Goal: Information Seeking & Learning: Learn about a topic

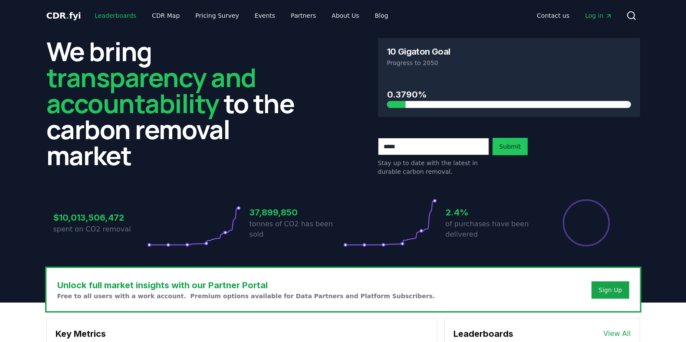
click at [111, 17] on link "Leaderboards" at bounding box center [116, 16] width 56 height 16
click at [66, 14] on span "." at bounding box center [67, 15] width 3 height 10
click at [368, 11] on link "Blog" at bounding box center [381, 16] width 27 height 16
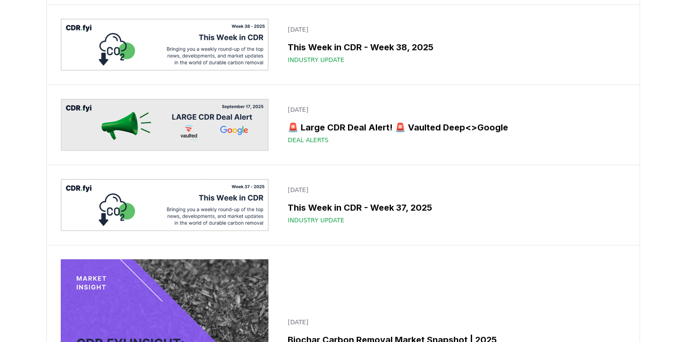
scroll to position [163, 0]
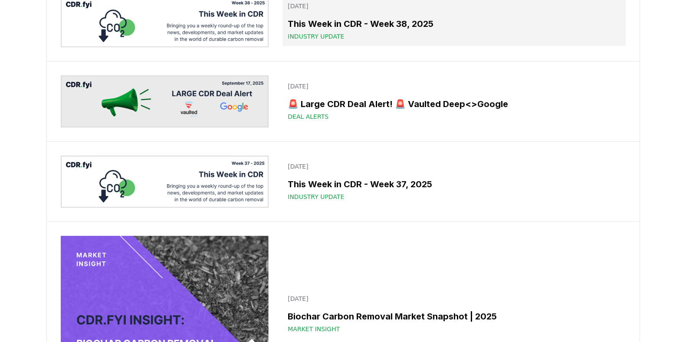
click at [326, 41] on span "Industry Update" at bounding box center [315, 36] width 56 height 9
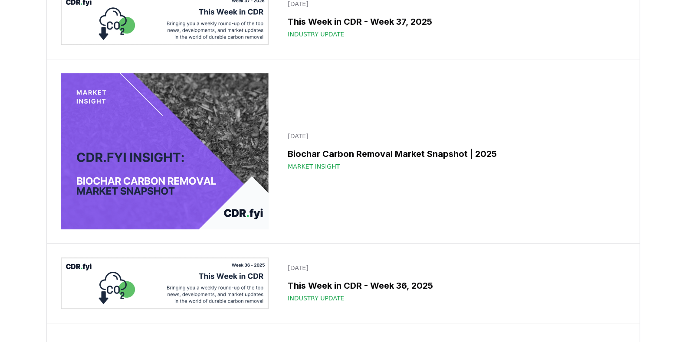
scroll to position [379, 0]
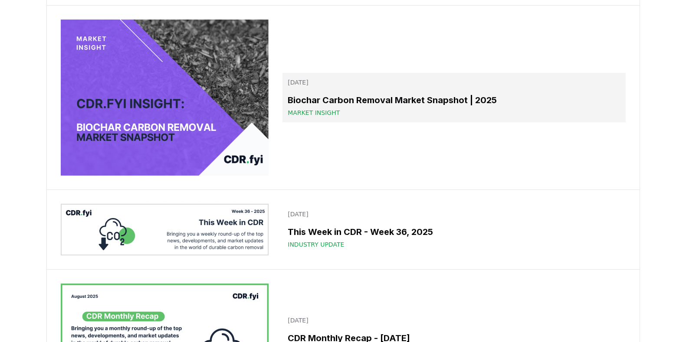
click at [372, 107] on h3 "Biochar Carbon Removal Market Snapshot | 2025" at bounding box center [453, 100] width 332 height 13
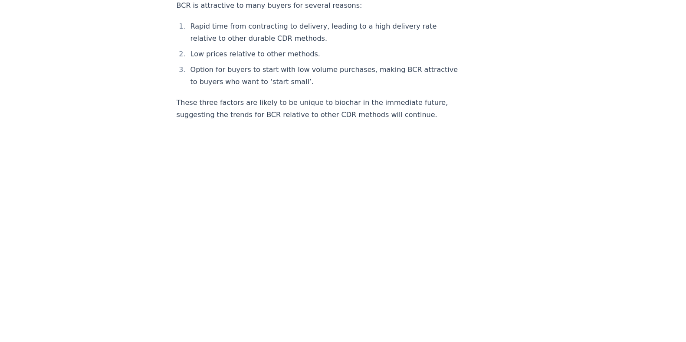
scroll to position [1355, 0]
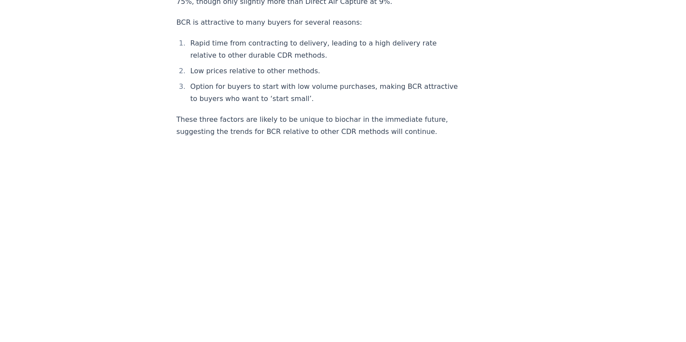
drag, startPoint x: 179, startPoint y: 90, endPoint x: 117, endPoint y: 132, distance: 74.8
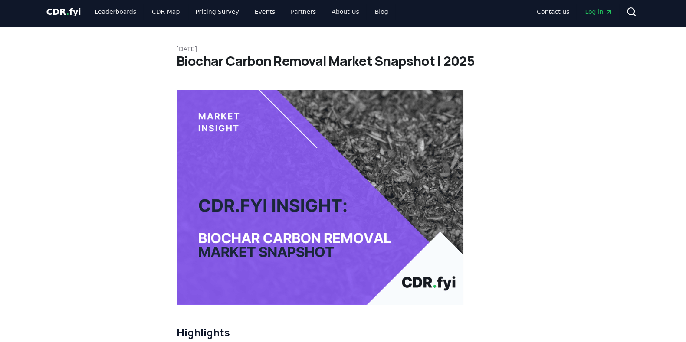
scroll to position [0, 0]
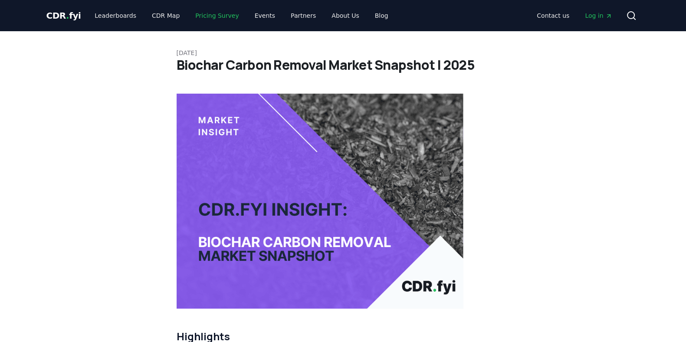
click at [196, 16] on link "Pricing Survey" at bounding box center [216, 16] width 57 height 16
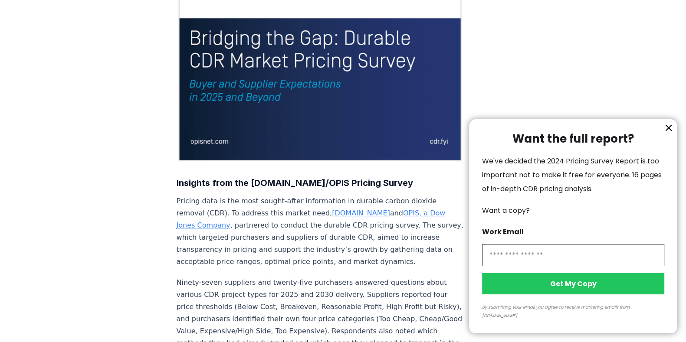
scroll to position [163, 0]
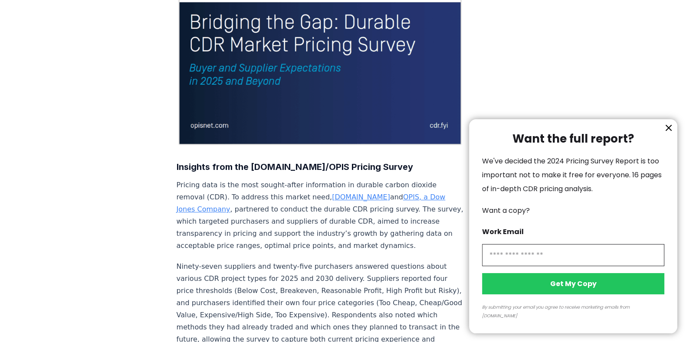
click at [667, 131] on icon "information" at bounding box center [668, 127] width 5 height 5
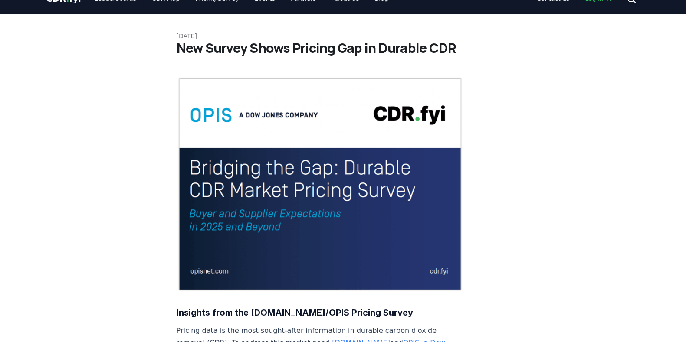
scroll to position [0, 0]
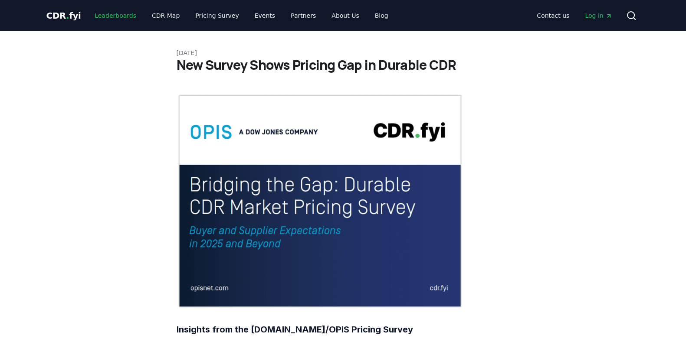
click at [113, 15] on link "Leaderboards" at bounding box center [116, 16] width 56 height 16
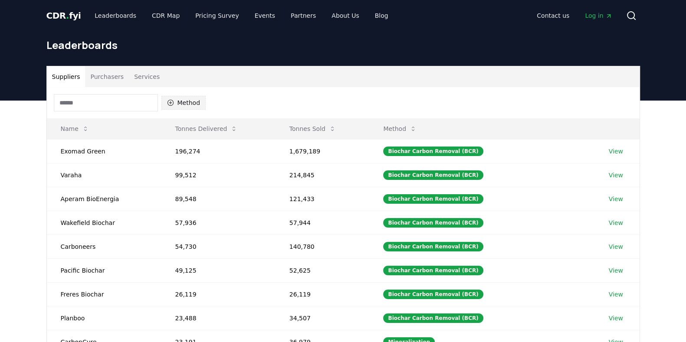
click at [177, 99] on button "Method" at bounding box center [183, 103] width 45 height 14
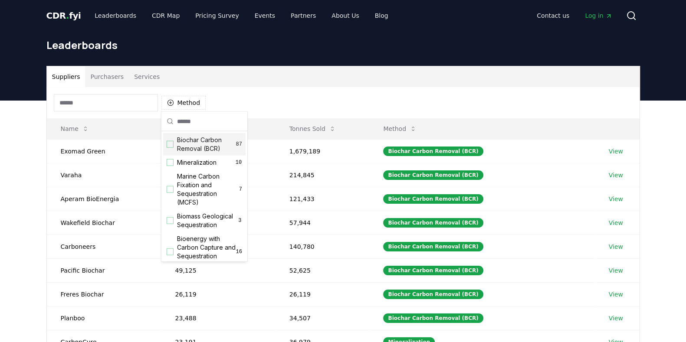
click at [170, 144] on div "Suggestions" at bounding box center [170, 144] width 7 height 7
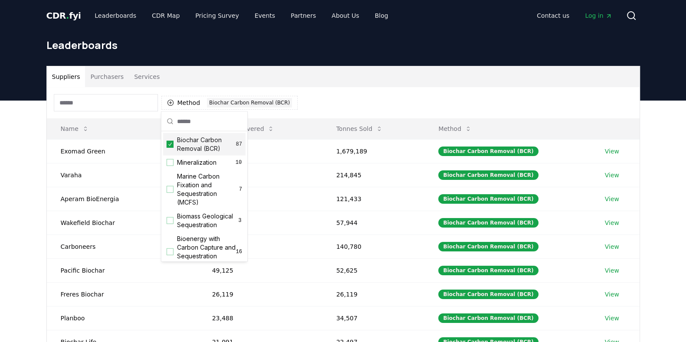
click at [335, 101] on div "Method 1 Biochar Carbon Removal (BCR)" at bounding box center [343, 102] width 592 height 31
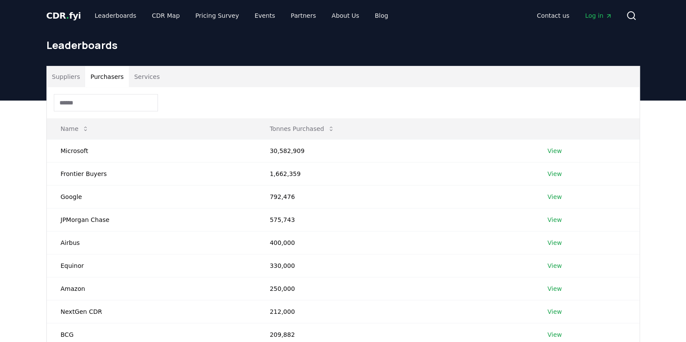
click at [105, 77] on button "Purchasers" at bounding box center [107, 76] width 44 height 21
click at [142, 75] on button "Services" at bounding box center [147, 76] width 36 height 21
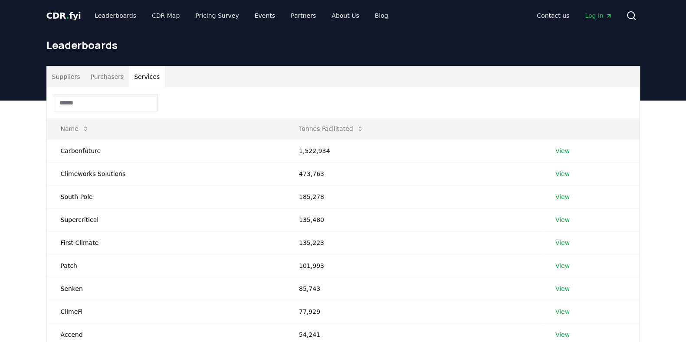
click at [72, 77] on button "Suppliers" at bounding box center [66, 76] width 39 height 21
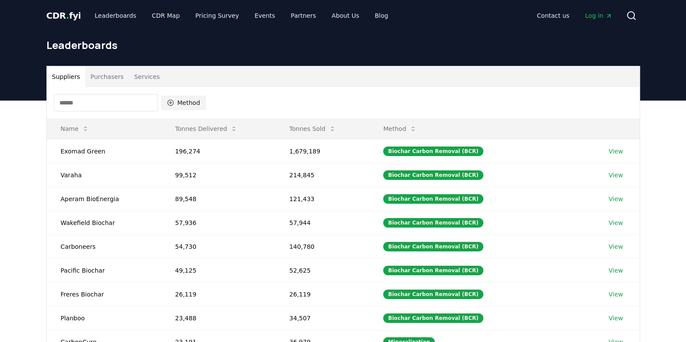
click at [191, 100] on button "Method" at bounding box center [183, 103] width 45 height 14
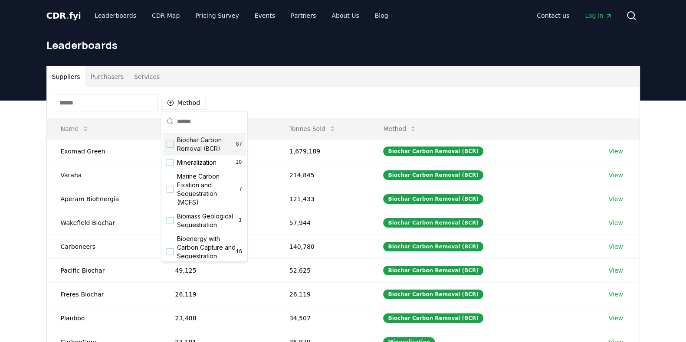
click at [166, 148] on div "Biochar Carbon Removal (BCR) 87" at bounding box center [204, 144] width 82 height 23
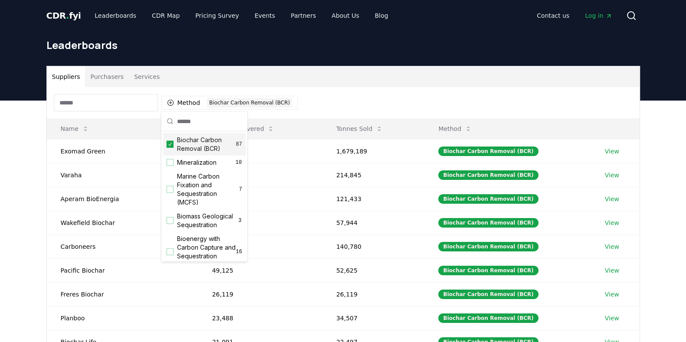
click at [334, 102] on div "Method 1 Biochar Carbon Removal (BCR)" at bounding box center [343, 102] width 592 height 31
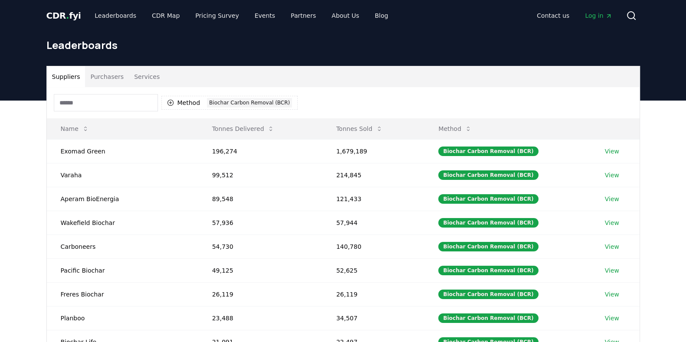
click at [111, 77] on button "Purchasers" at bounding box center [107, 76] width 44 height 21
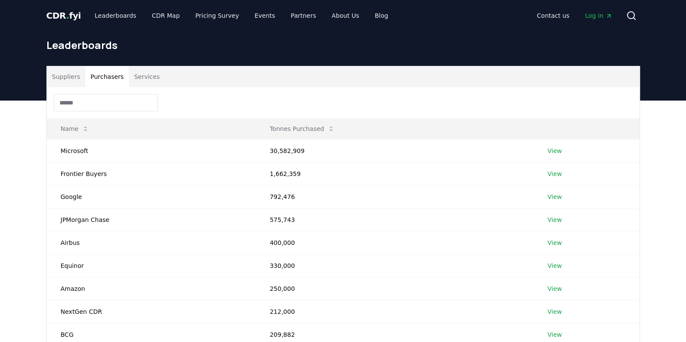
click at [134, 79] on button "Services" at bounding box center [147, 76] width 36 height 21
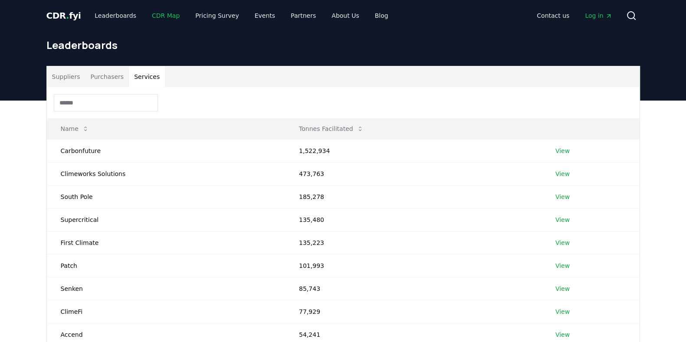
click at [154, 16] on link "CDR Map" at bounding box center [166, 16] width 42 height 16
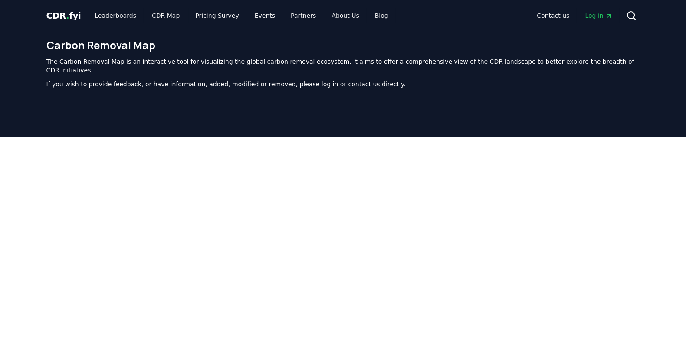
click at [67, 14] on span "CDR . fyi" at bounding box center [63, 15] width 35 height 10
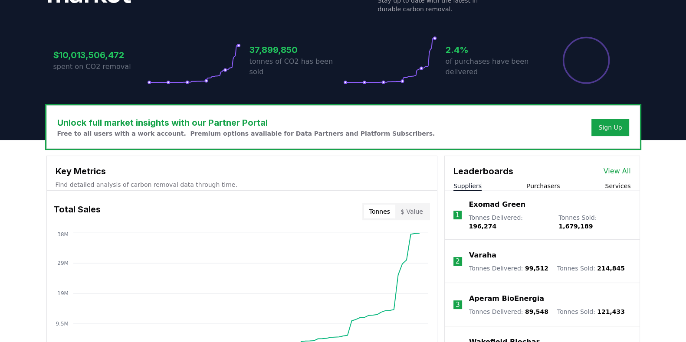
scroll to position [216, 0]
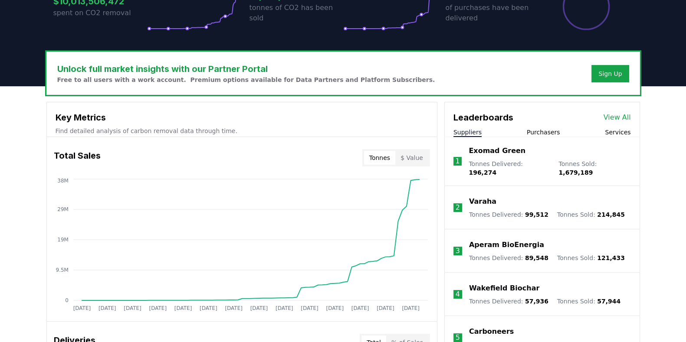
click at [619, 118] on link "View All" at bounding box center [616, 117] width 27 height 10
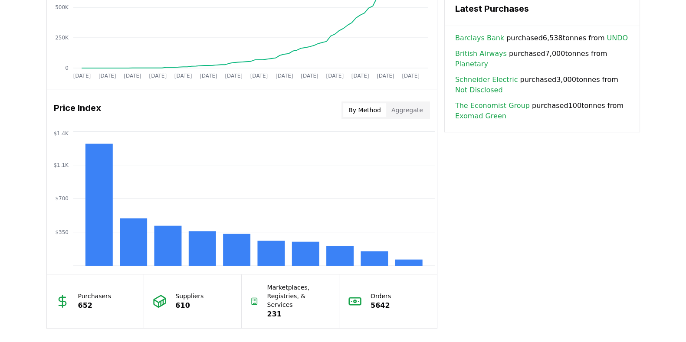
scroll to position [650, 0]
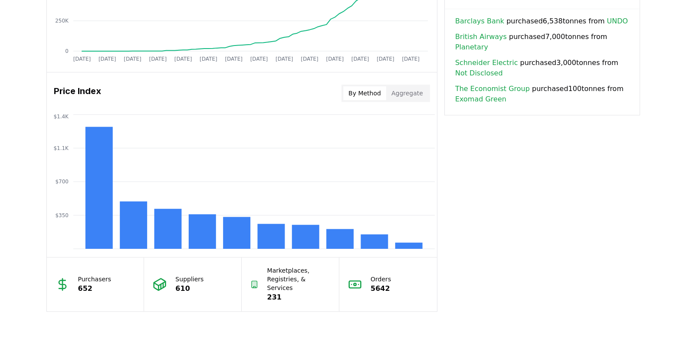
click at [408, 94] on button "Aggregate" at bounding box center [407, 93] width 42 height 14
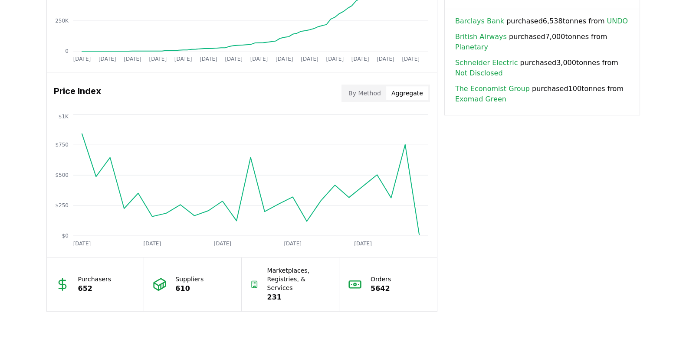
click at [353, 95] on button "By Method" at bounding box center [364, 93] width 43 height 14
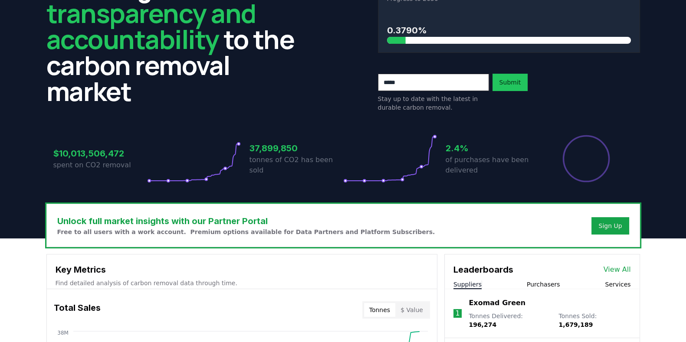
scroll to position [0, 0]
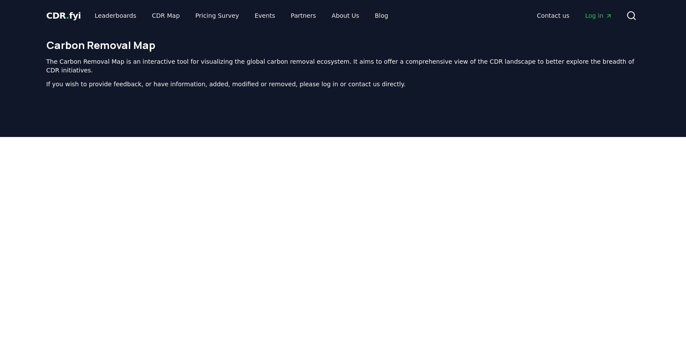
scroll to position [267, 0]
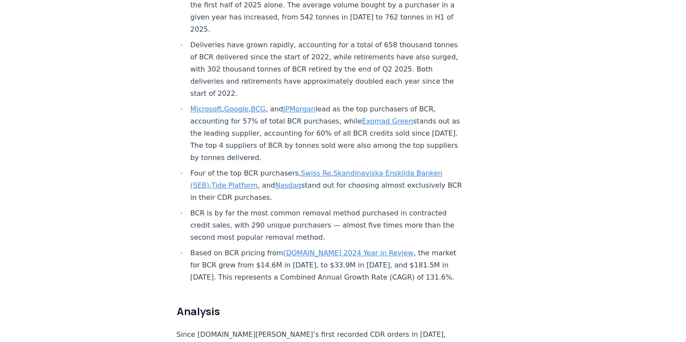
scroll to position [379, 0]
